Goal: Transaction & Acquisition: Purchase product/service

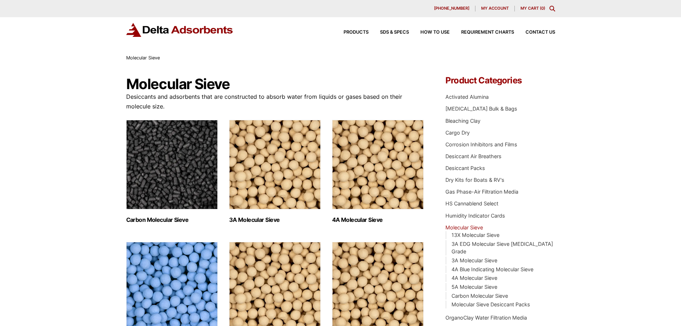
click at [552, 5] on div "630-980-5205 My account My Cart ( 0 )" at bounding box center [340, 8] width 681 height 17
click at [579, 5] on div "630-980-5205 My account My Cart ( 0 )" at bounding box center [340, 8] width 681 height 17
click at [570, 7] on div "630-980-5205 My account My Cart ( 0 )" at bounding box center [340, 8] width 681 height 17
click at [187, 167] on img "Visit product category Carbon Molecular Sieve" at bounding box center [172, 164] width 92 height 89
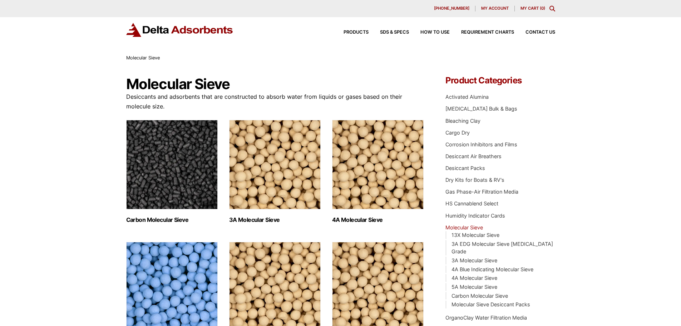
click at [271, 184] on img "Visit product category 3A Molecular Sieve" at bounding box center [275, 164] width 92 height 89
click at [175, 242] on img "Visit product category 4A Blue Indicating Molecular Sieve" at bounding box center [172, 286] width 92 height 89
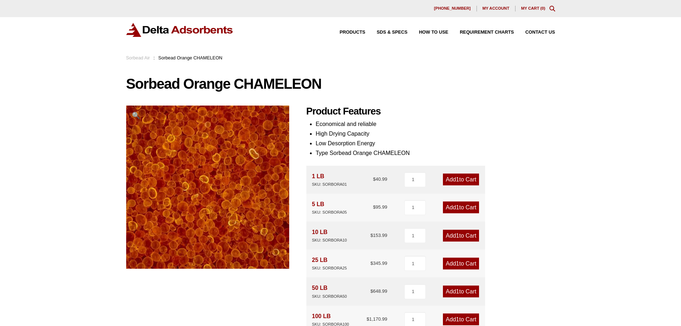
click at [451, 232] on link "Add 1 to Cart" at bounding box center [461, 235] width 36 height 12
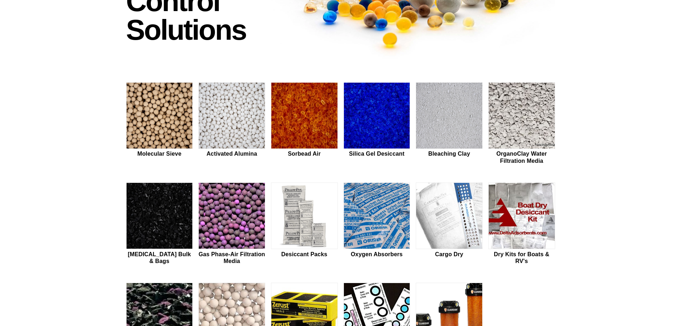
scroll to position [143, 0]
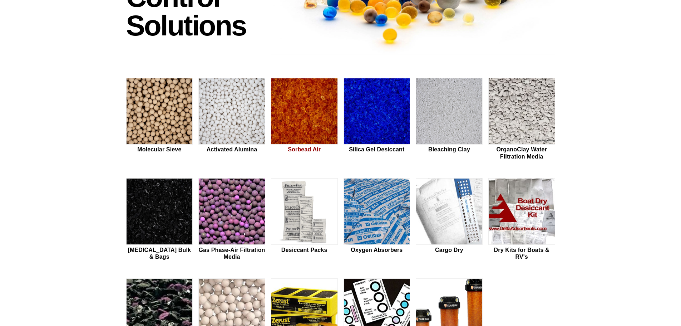
click at [305, 113] on img at bounding box center [304, 111] width 66 height 66
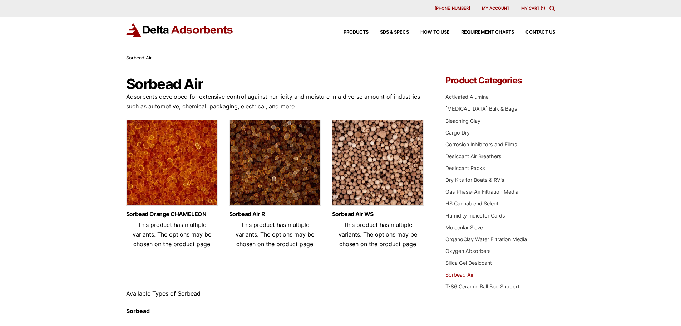
click at [164, 146] on img at bounding box center [172, 164] width 92 height 89
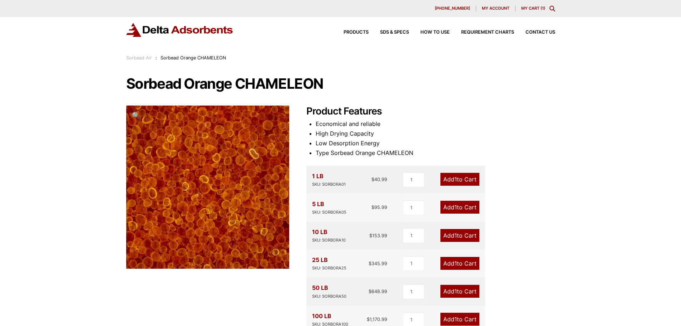
click at [532, 6] on link "My Cart ( 1 )" at bounding box center [533, 8] width 24 height 5
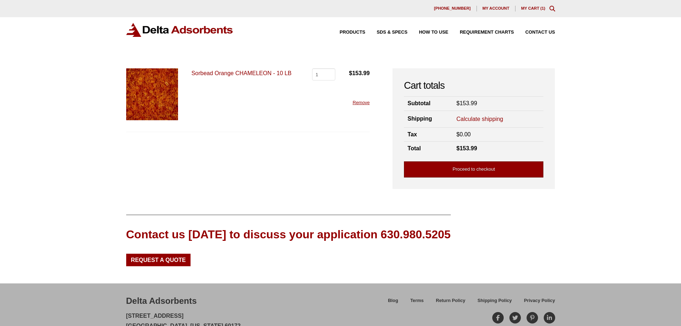
click at [463, 167] on link "Proceed to checkout" at bounding box center [473, 169] width 139 height 16
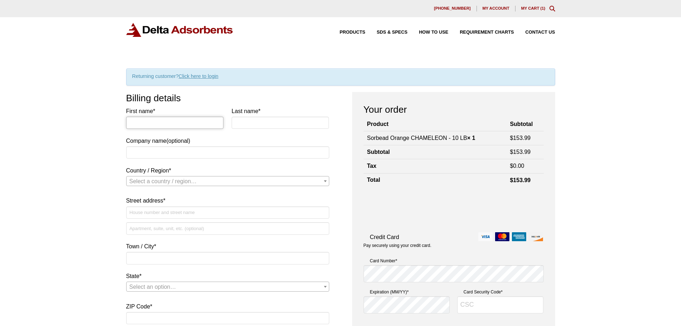
click at [134, 127] on input "First name *" at bounding box center [175, 123] width 98 height 12
type input "Kent"
click at [233, 125] on input "Last name *" at bounding box center [281, 123] width 98 height 12
type input "Barnes"
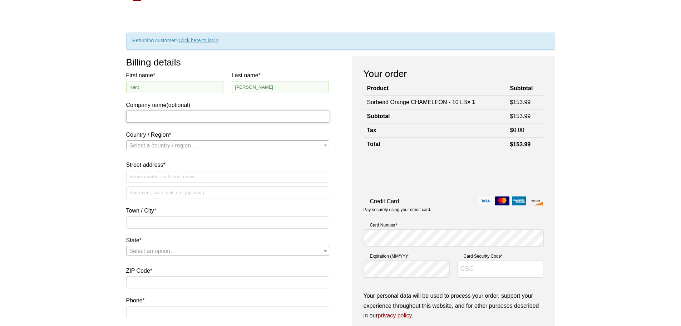
click at [128, 116] on input "Company name (optional)" at bounding box center [227, 116] width 203 height 12
type input "Yurok Tribe"
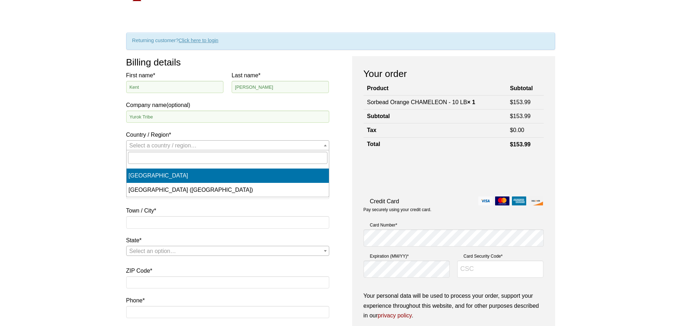
click at [327, 145] on span "Country / Region" at bounding box center [325, 144] width 7 height 9
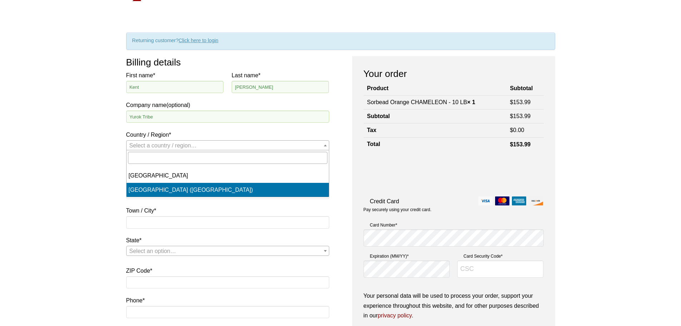
select select "US"
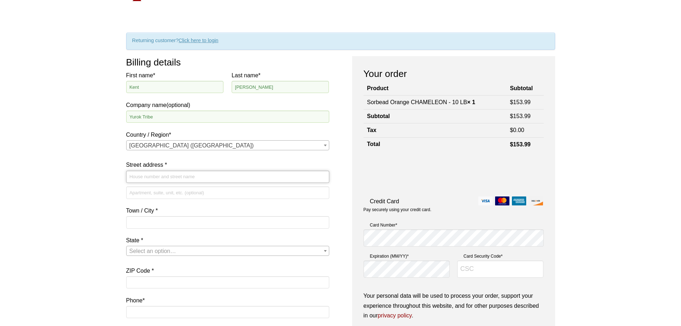
click at [131, 177] on input "Street address *" at bounding box center [227, 177] width 203 height 12
click at [135, 179] on input "Street address *" at bounding box center [227, 177] width 203 height 12
type input "1953 [PERSON_NAME]"
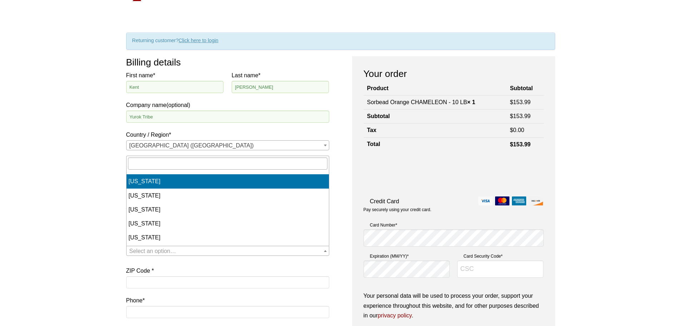
click at [133, 249] on span "Select an option…" at bounding box center [152, 251] width 47 height 6
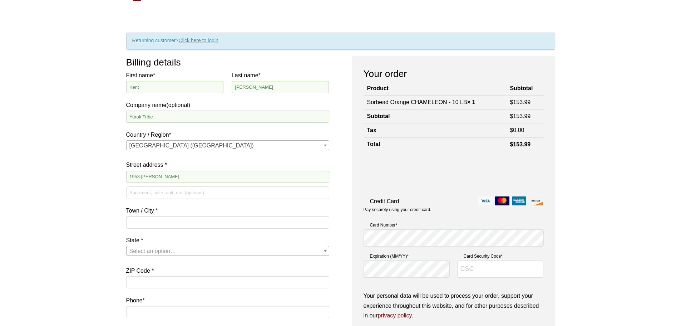
click at [103, 246] on div "Our website has detected that you are using an outdated browser that will preve…" at bounding box center [340, 315] width 681 height 702
click at [132, 217] on input "Town / City *" at bounding box center [227, 222] width 203 height 12
type input "Mcinleyville"
click at [134, 252] on span "Select an option…" at bounding box center [152, 251] width 47 height 6
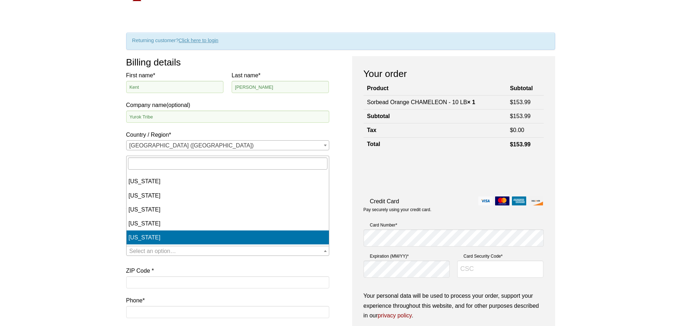
select select "CA"
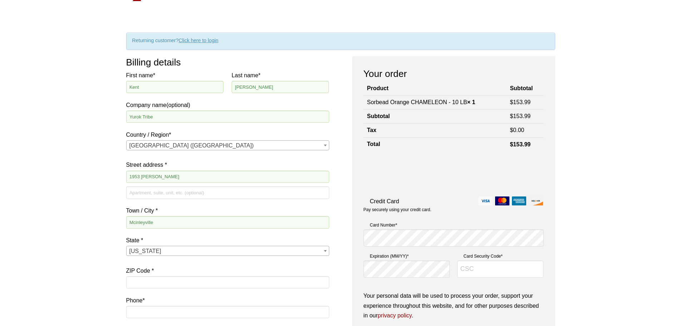
scroll to position [107, 0]
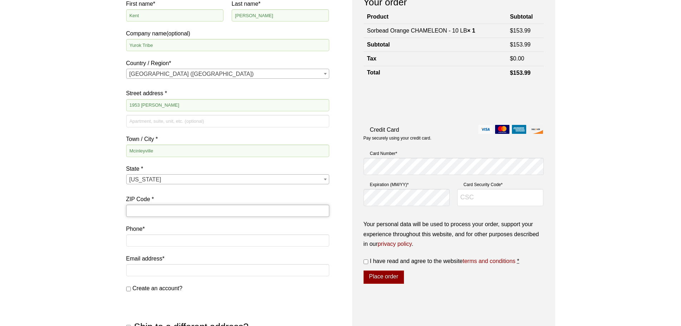
click at [137, 215] on input "ZIP Code *" at bounding box center [227, 210] width 203 height 12
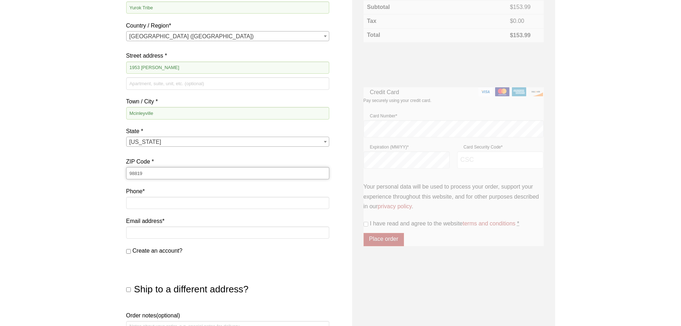
scroll to position [214, 0]
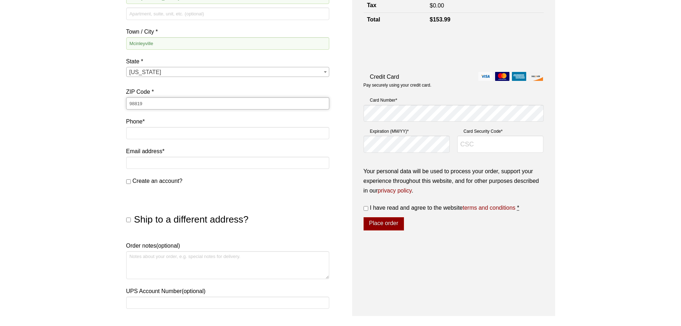
type input "98819"
click at [138, 165] on input "Email address *" at bounding box center [227, 163] width 203 height 12
type input "[EMAIL_ADDRESS][DOMAIN_NAME]"
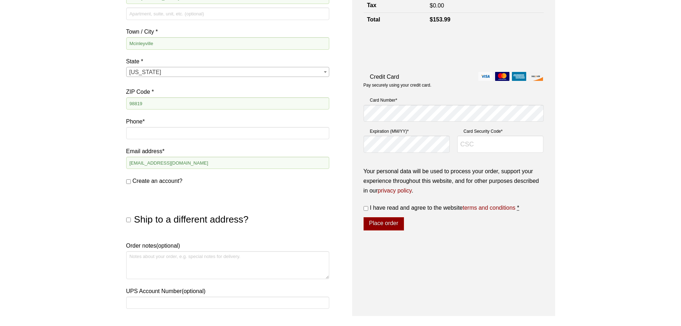
click at [129, 218] on input "Ship to a different address?" at bounding box center [128, 219] width 5 height 5
checkbox input "true"
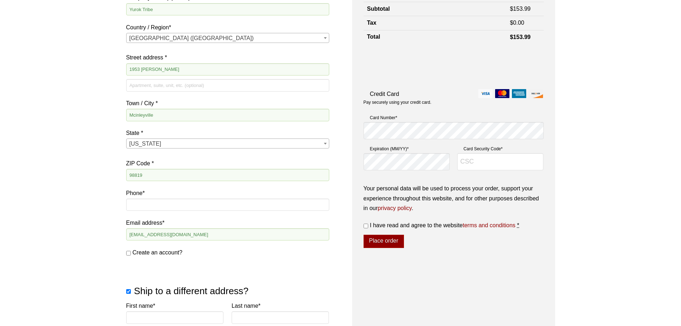
scroll to position [0, 0]
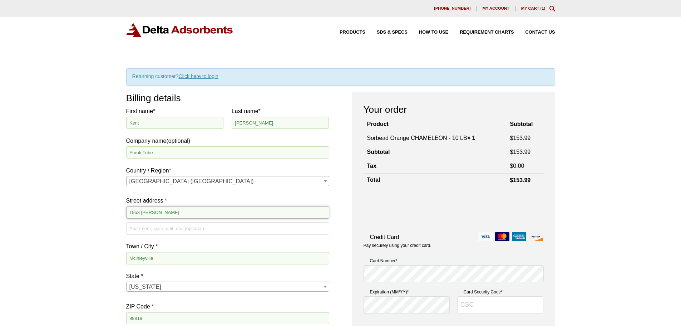
drag, startPoint x: 175, startPoint y: 211, endPoint x: 115, endPoint y: 208, distance: 59.8
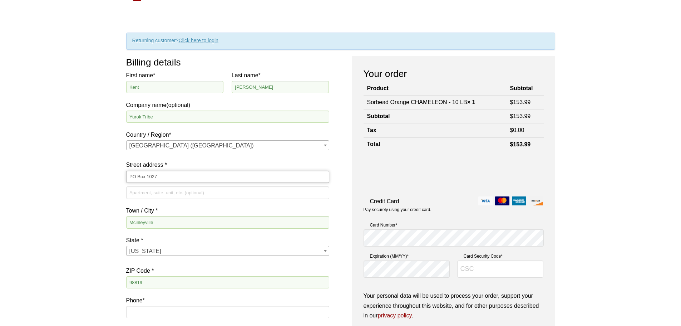
type input "PO Box 1027"
click at [155, 222] on input "Mcinleyville" at bounding box center [227, 222] width 203 height 12
type input "M"
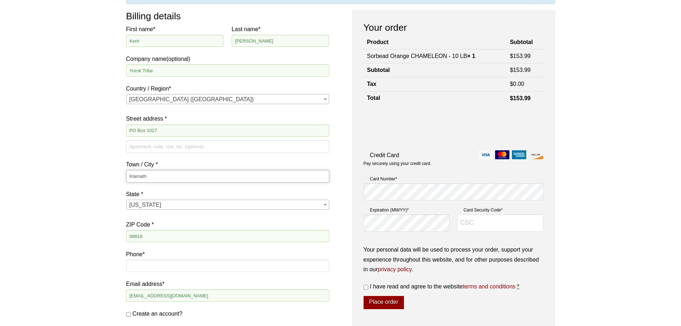
scroll to position [179, 0]
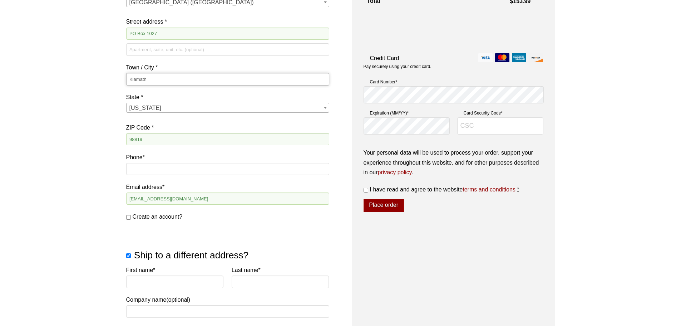
type input "Klamath"
drag, startPoint x: 132, startPoint y: 135, endPoint x: 107, endPoint y: 137, distance: 25.4
click at [107, 137] on div "Our website has detected that you are using an outdated browser that will preve…" at bounding box center [340, 284] width 681 height 927
type input "95548"
click at [138, 169] on input "Phone *" at bounding box center [227, 169] width 203 height 12
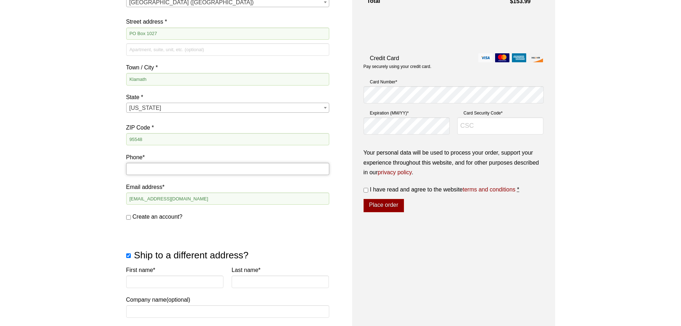
type input "7074978099"
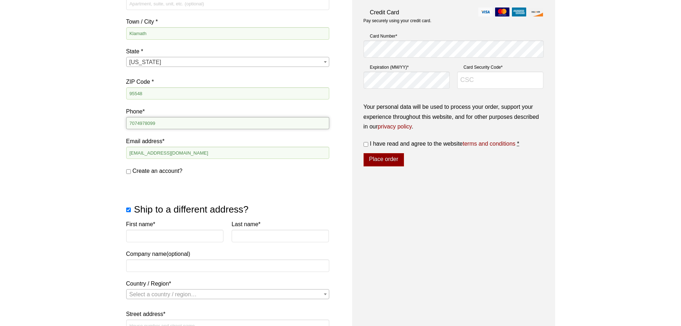
scroll to position [286, 0]
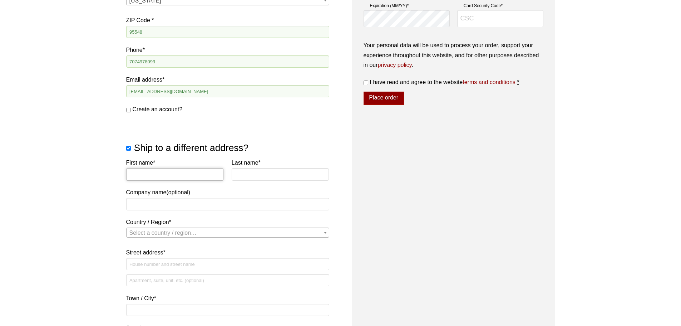
click at [133, 173] on input "First name *" at bounding box center [175, 174] width 98 height 12
type input "Kent"
click at [239, 174] on input "Last name *" at bounding box center [281, 174] width 98 height 12
type input "Barnes"
click at [129, 208] on input "Company name (optional)" at bounding box center [227, 204] width 203 height 12
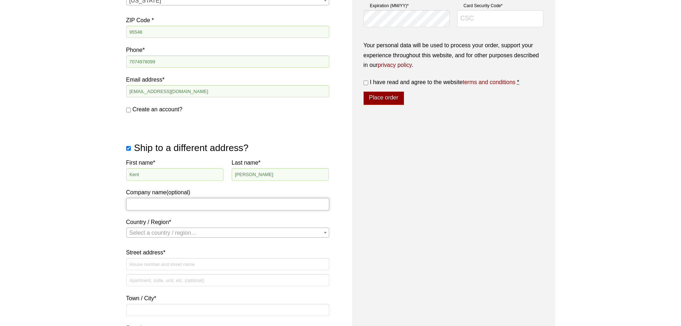
type input "Yurok Tribe Wildlife"
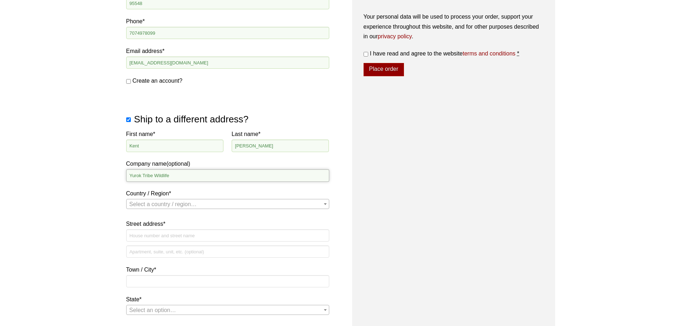
scroll to position [357, 0]
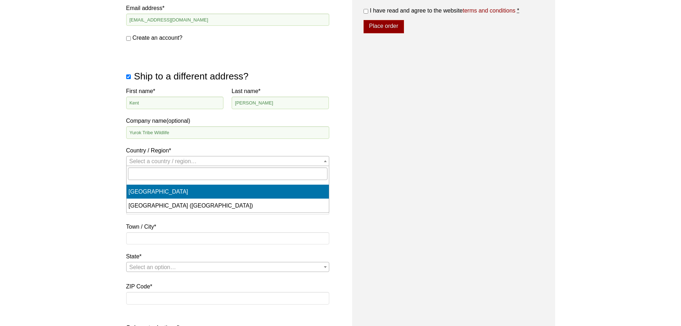
click at [148, 160] on span "Select a country / region…" at bounding box center [163, 161] width 68 height 6
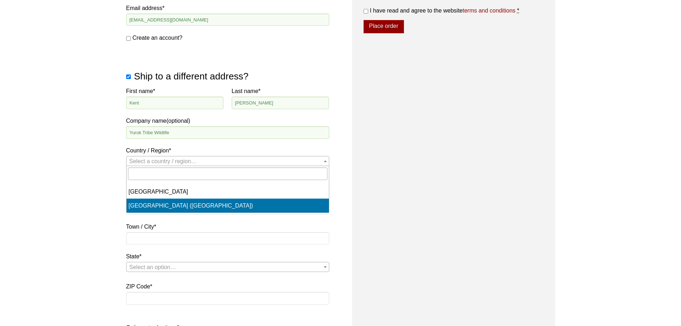
select select "US"
select select "CA"
select select "US"
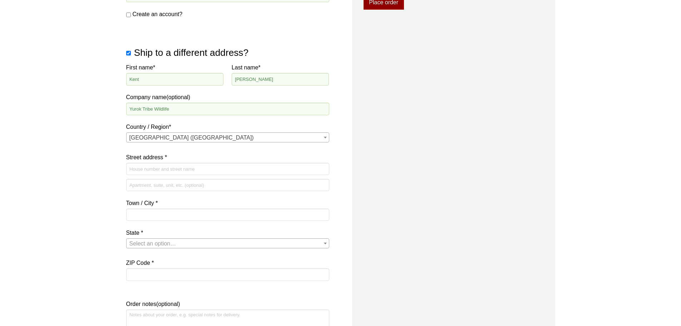
scroll to position [393, 0]
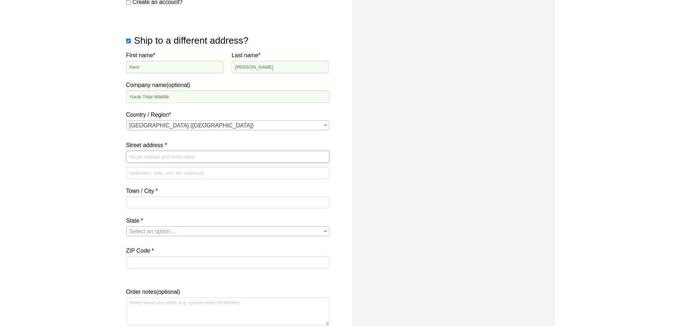
click at [136, 158] on input "Street address *" at bounding box center [227, 156] width 203 height 12
type input "1953 [PERSON_NAME]"
click at [133, 203] on input "Town / City *" at bounding box center [227, 202] width 203 height 12
type input "Mckinleyville"
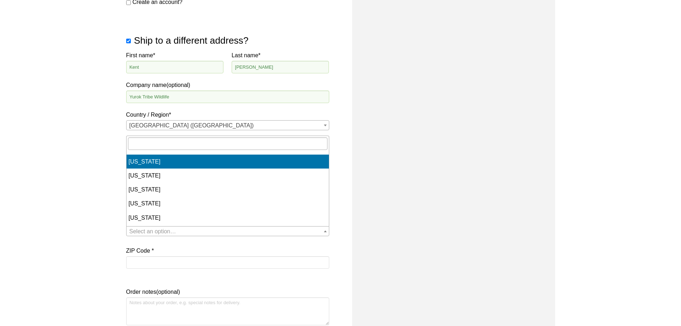
click at [136, 230] on span "Select an option…" at bounding box center [152, 231] width 47 height 6
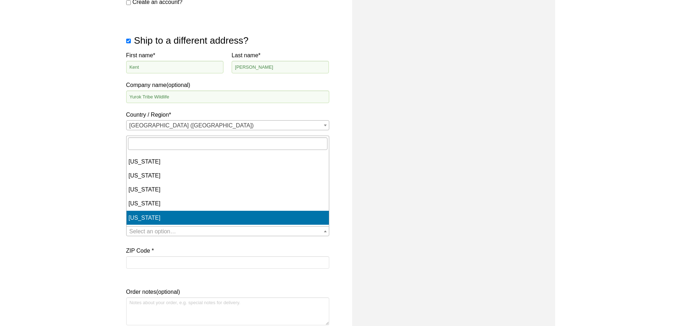
select select "CA"
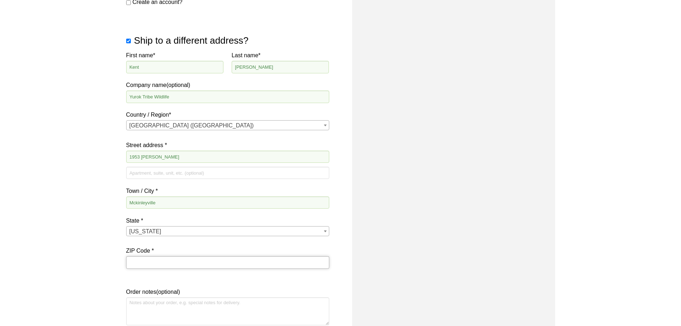
click at [137, 265] on input "ZIP Code *" at bounding box center [227, 262] width 203 height 12
type input "95519"
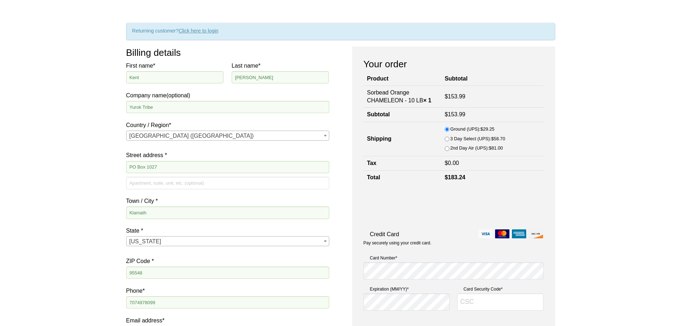
scroll to position [143, 0]
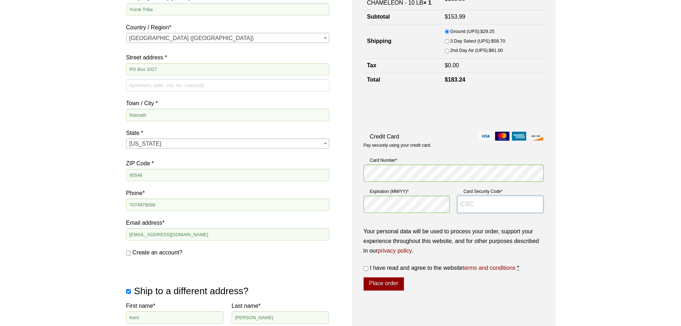
click at [465, 203] on input "Card Security Code *" at bounding box center [500, 204] width 87 height 17
click at [472, 206] on input "Card Security Code *" at bounding box center [500, 204] width 87 height 17
type input "400"
click at [364, 267] on input "I have read and agree to the website terms and conditions *" at bounding box center [366, 268] width 5 height 5
checkbox input "true"
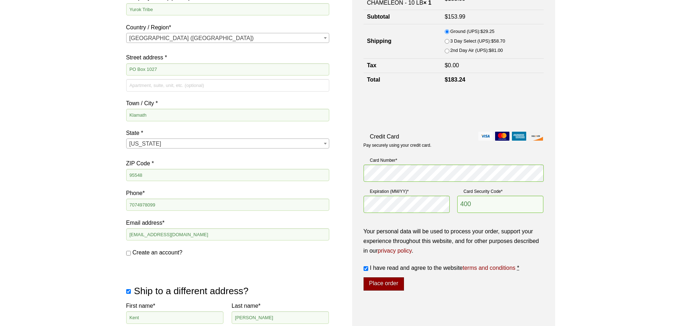
click at [385, 280] on button "Place order" at bounding box center [384, 284] width 40 height 14
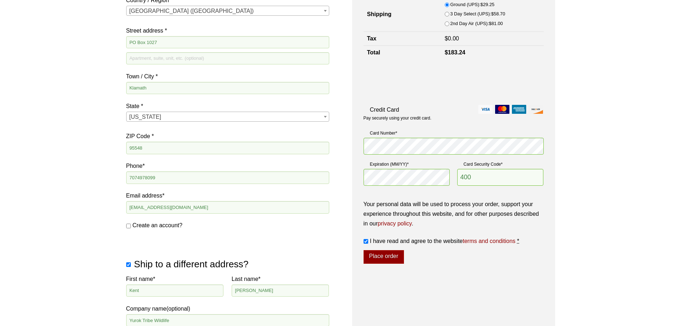
scroll to position [199, 0]
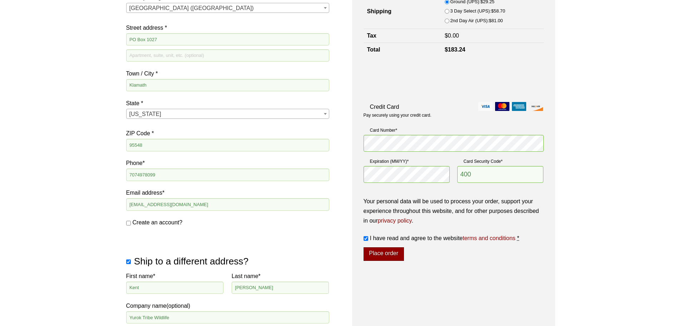
click at [381, 251] on button "Place order" at bounding box center [384, 254] width 40 height 14
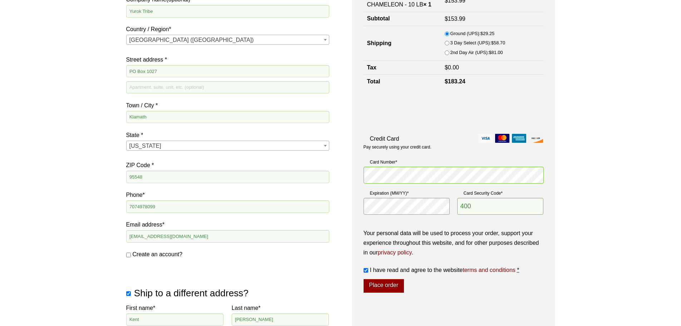
scroll to position [163, 0]
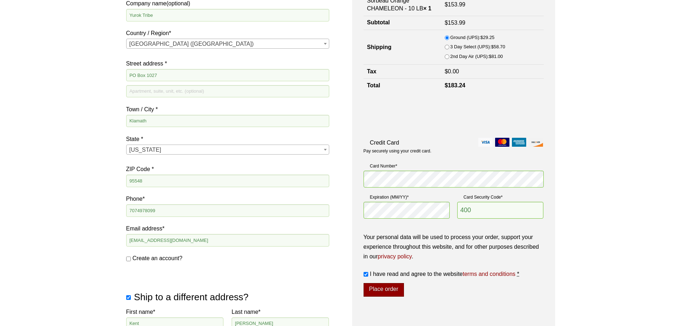
click at [392, 290] on button "Place order" at bounding box center [384, 290] width 40 height 14
